Goal: Task Accomplishment & Management: Use online tool/utility

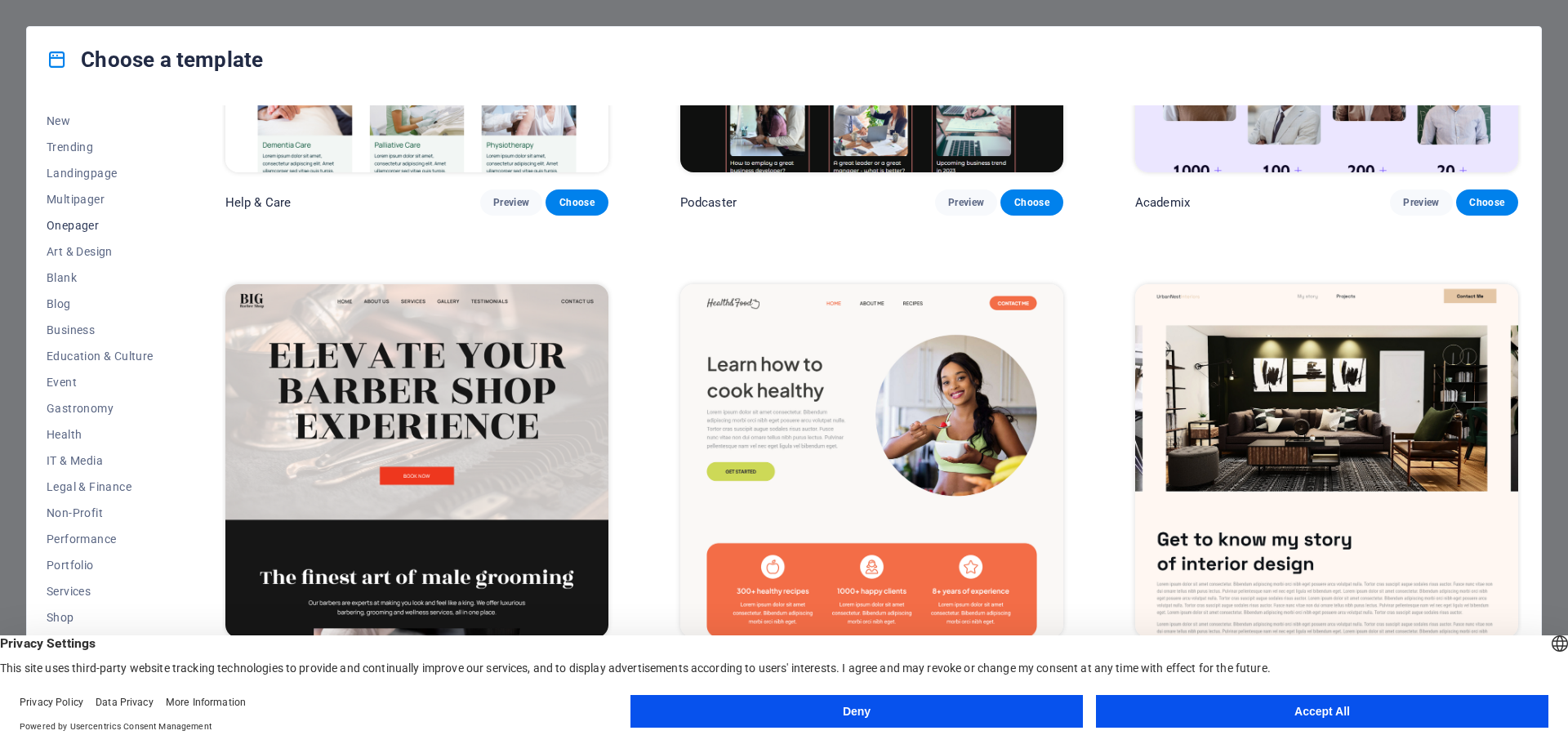
scroll to position [88, 0]
click at [89, 528] on span "Portfolio" at bounding box center [100, 528] width 107 height 13
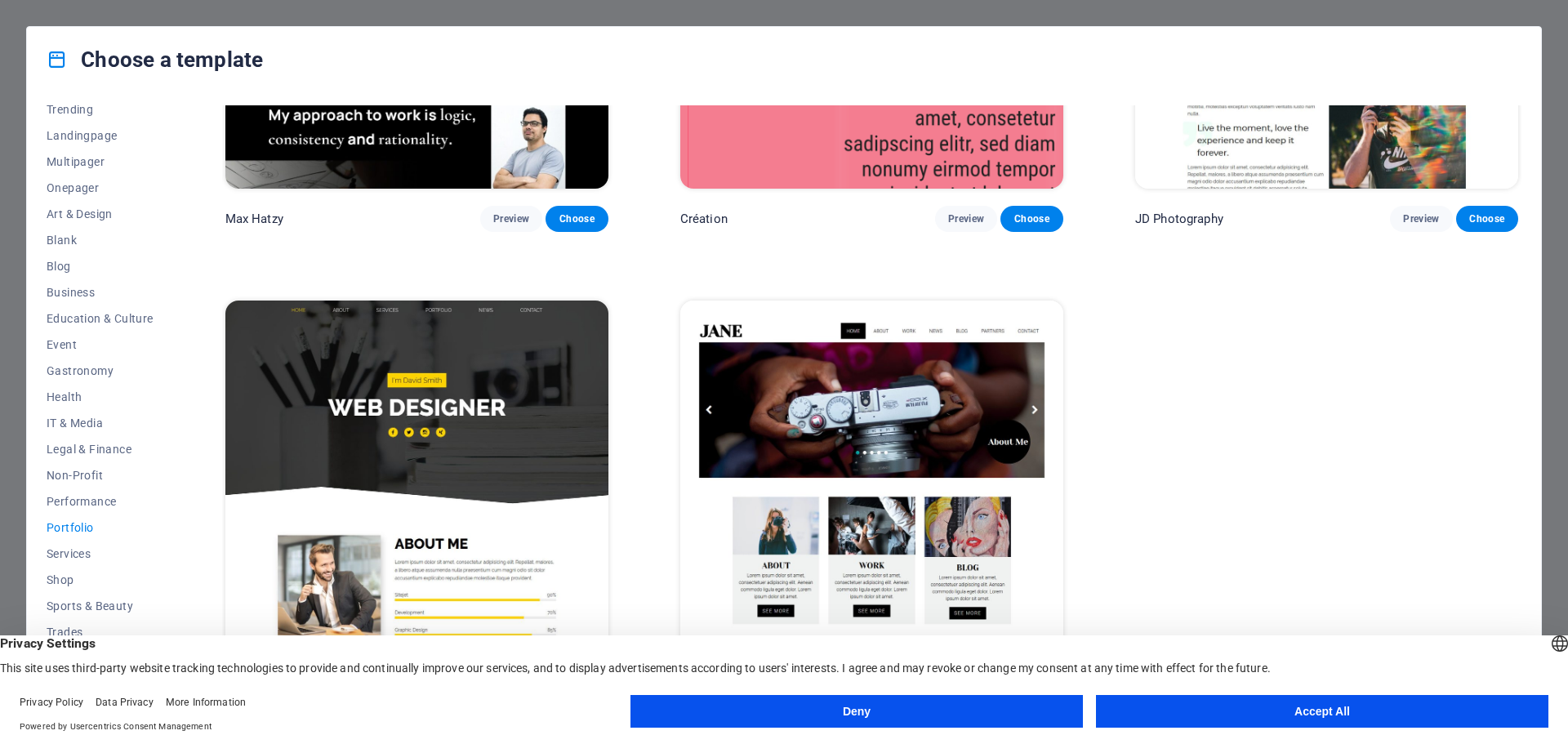
scroll to position [0, 0]
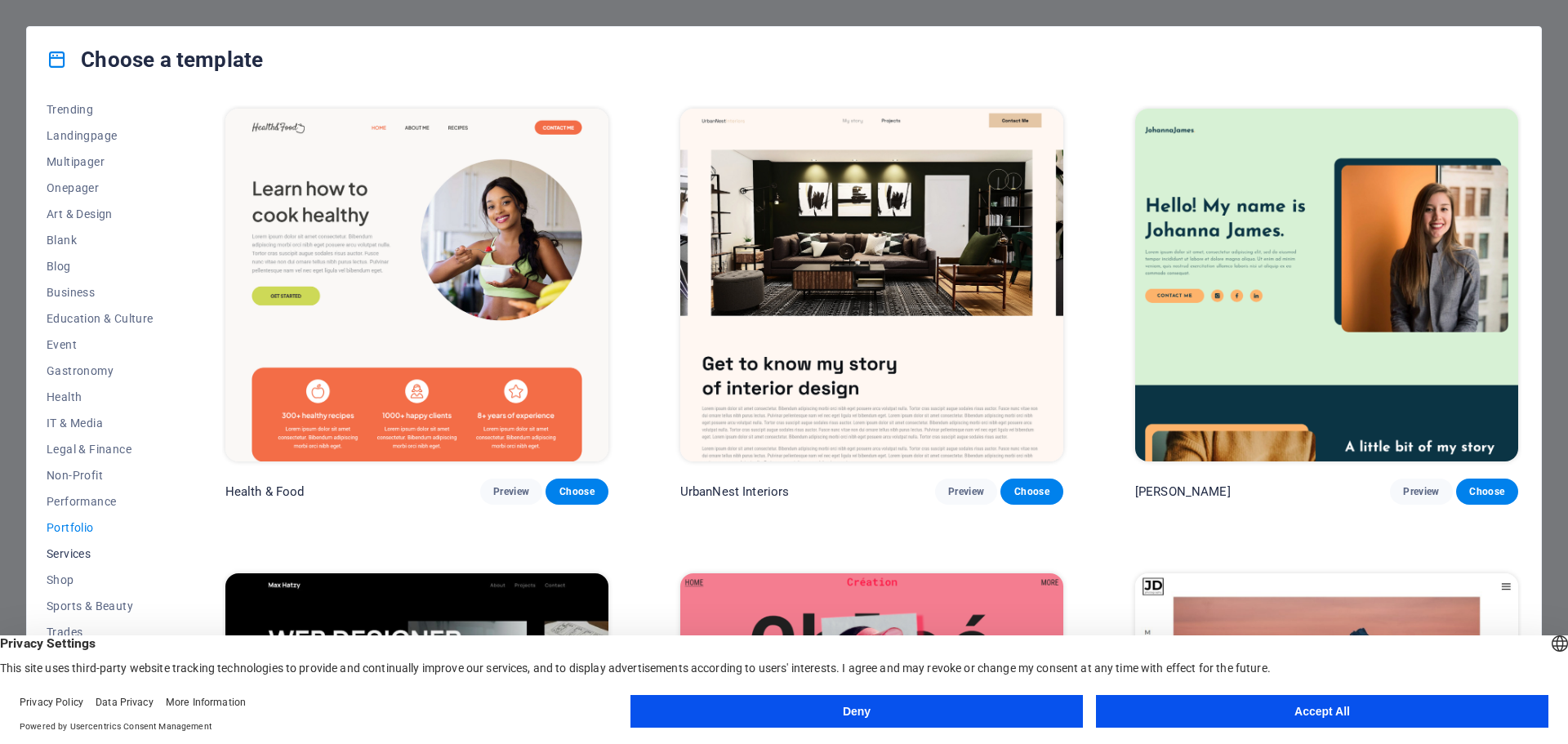
click at [81, 548] on span "Services" at bounding box center [100, 554] width 107 height 13
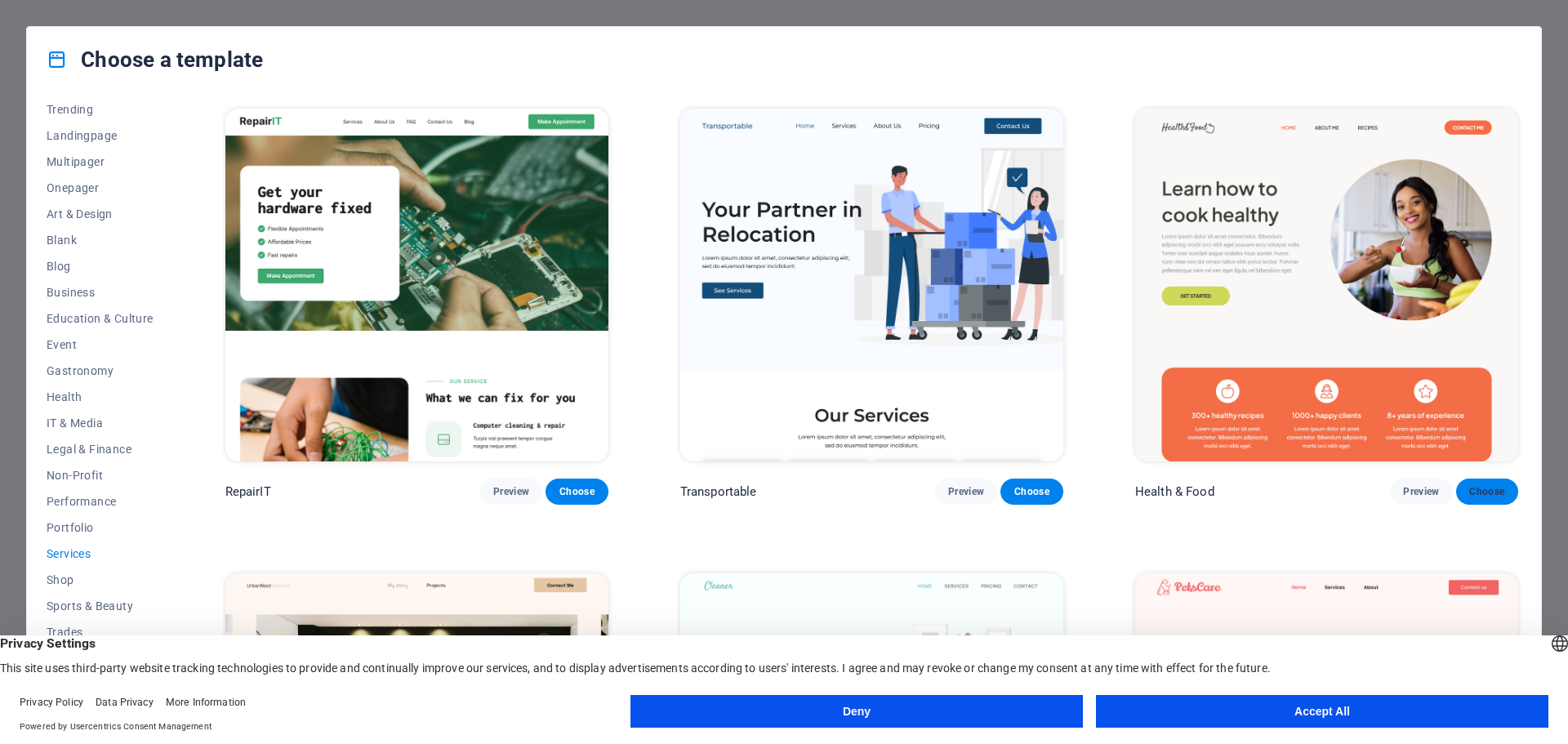
click at [1483, 496] on span "Choose" at bounding box center [1487, 492] width 36 height 13
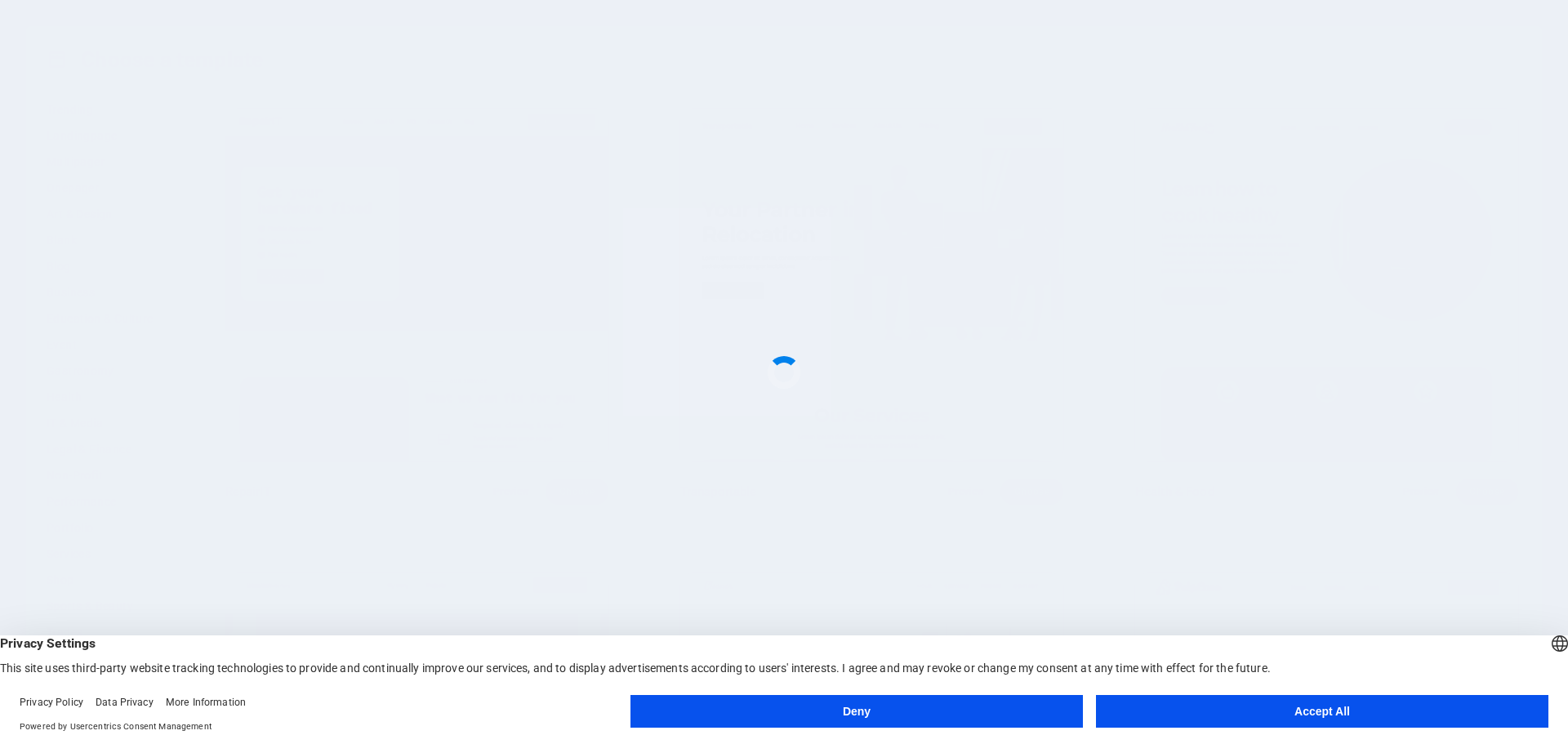
click at [885, 706] on button "Deny" at bounding box center [856, 711] width 452 height 33
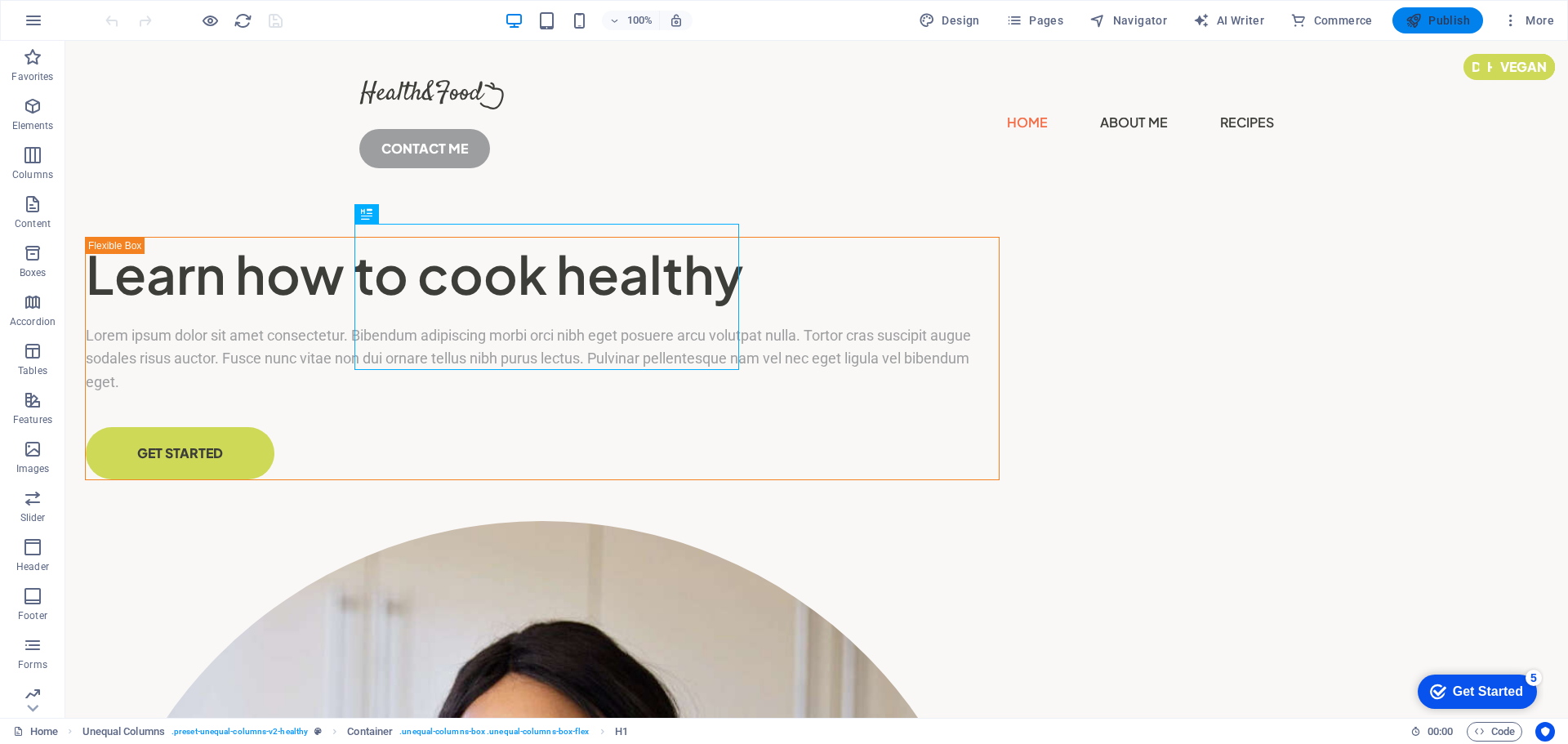
click at [1455, 17] on span "Publish" at bounding box center [1438, 21] width 64 height 17
